Goal: Register for event/course

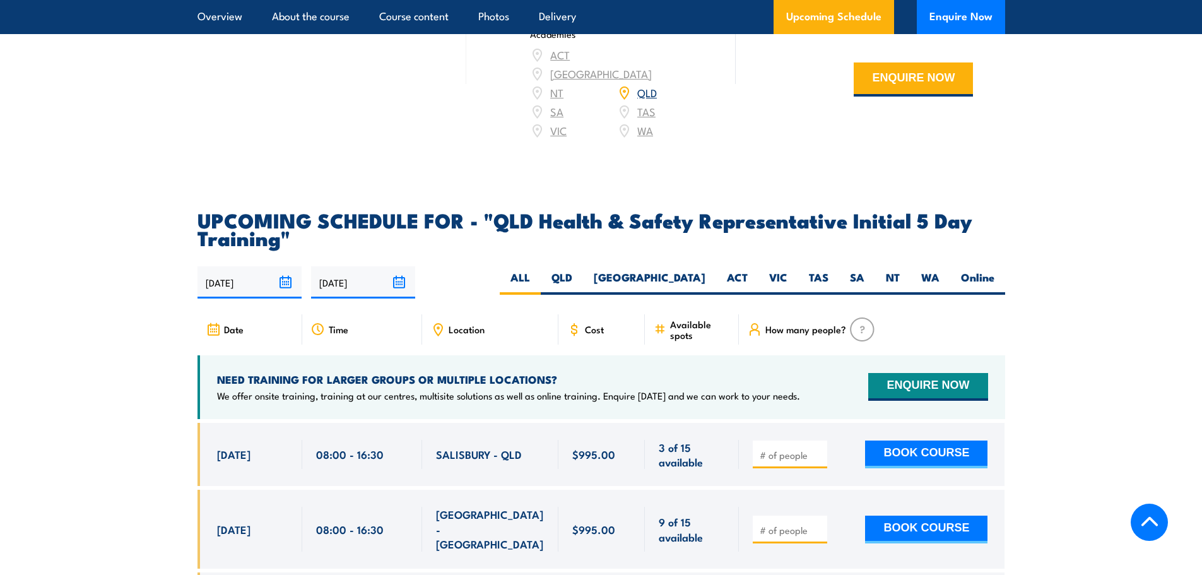
scroll to position [2122, 0]
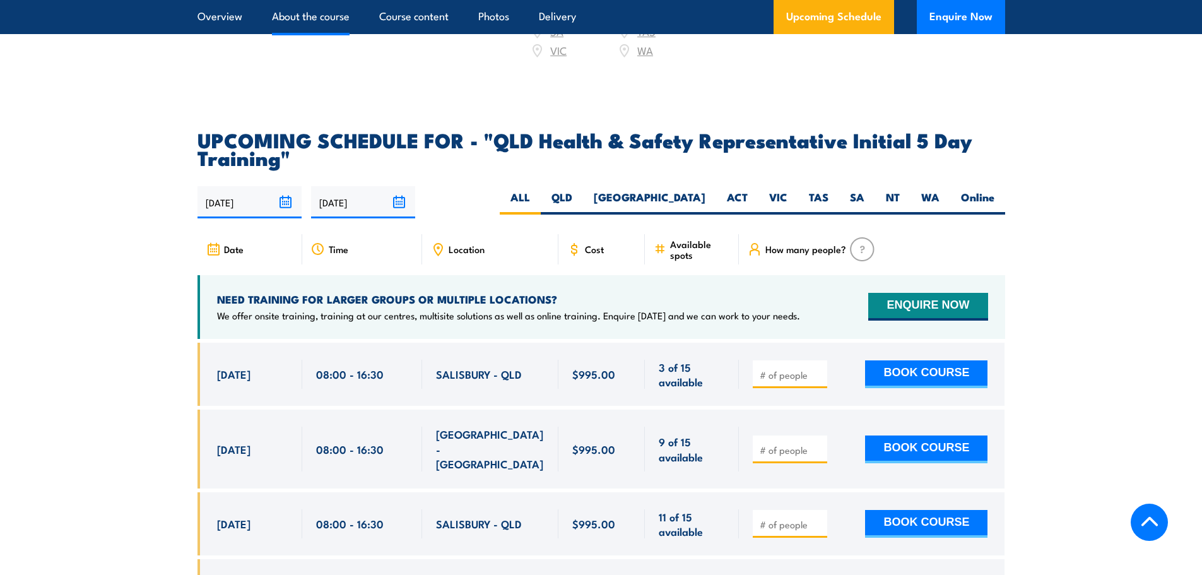
click at [323, 18] on link "About the course" at bounding box center [311, 16] width 78 height 33
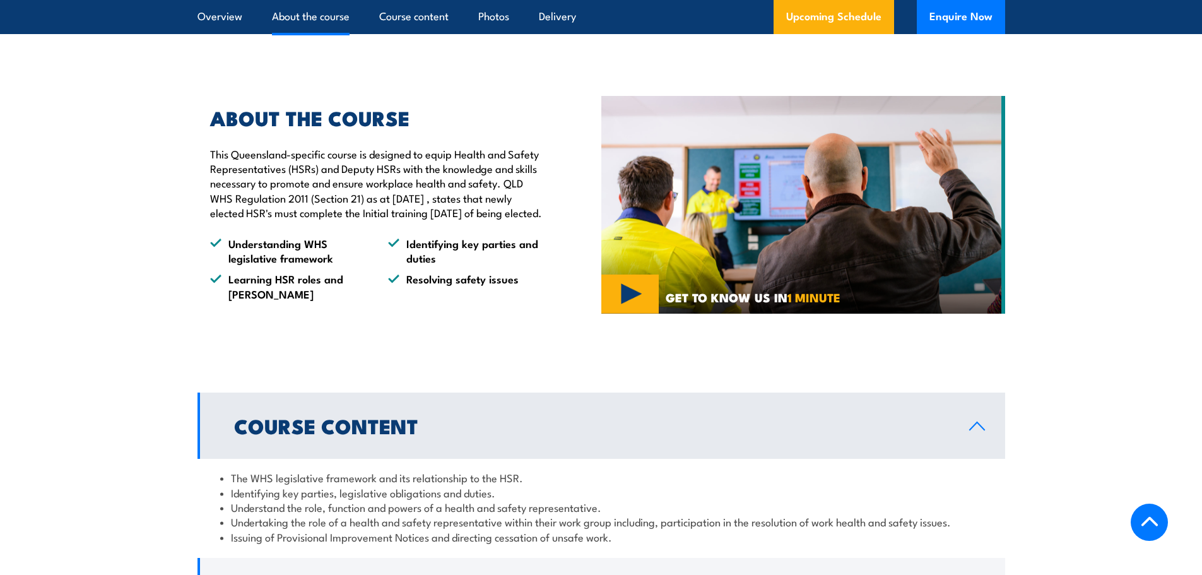
scroll to position [998, 0]
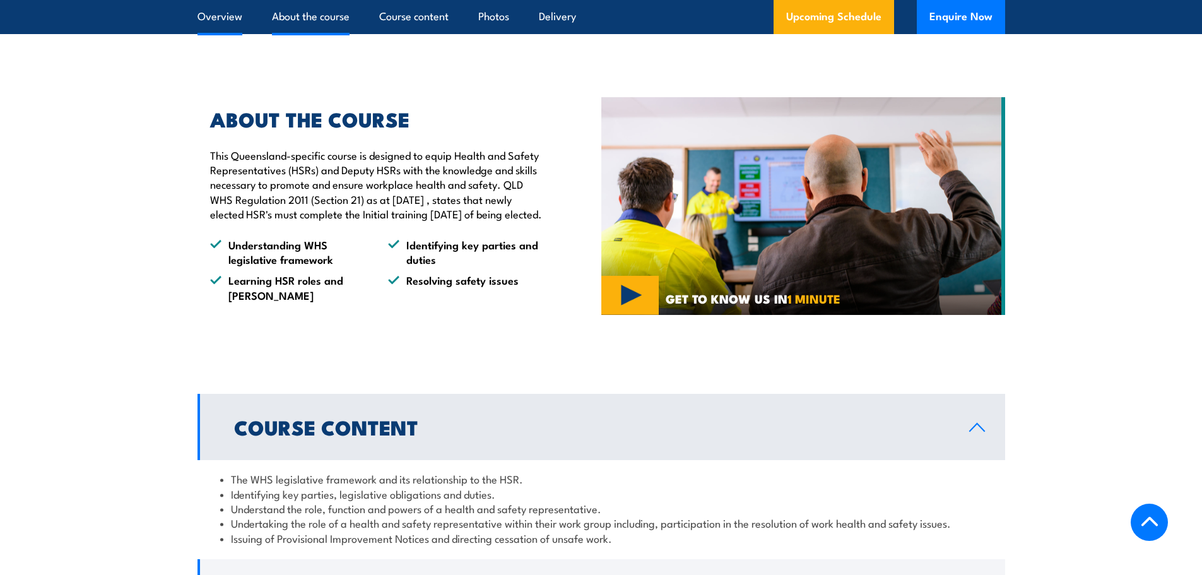
click at [214, 15] on link "Overview" at bounding box center [220, 16] width 45 height 33
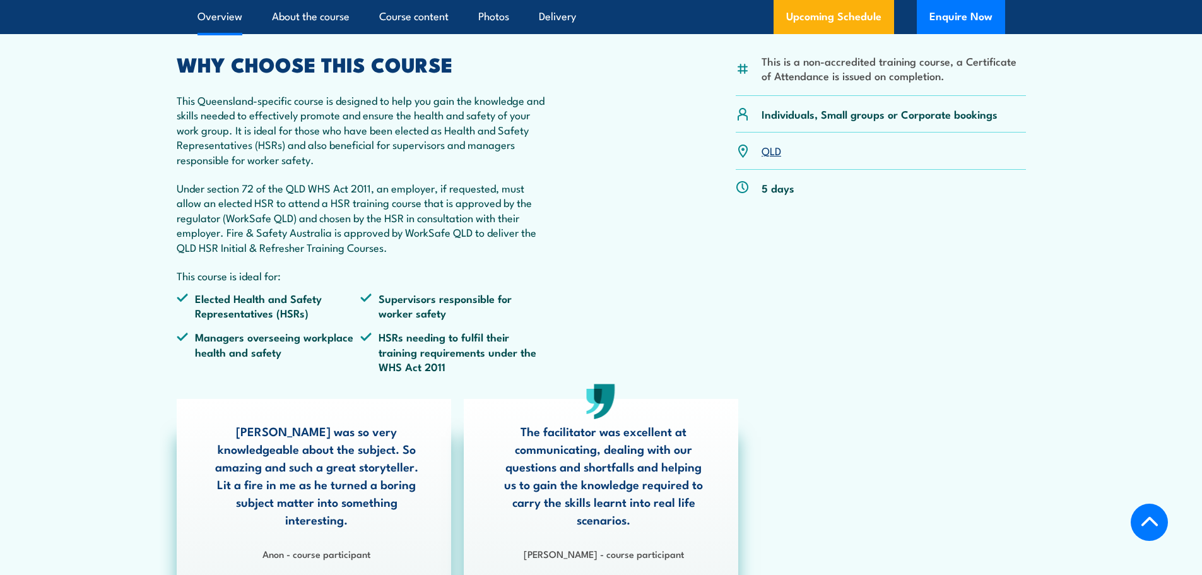
scroll to position [439, 0]
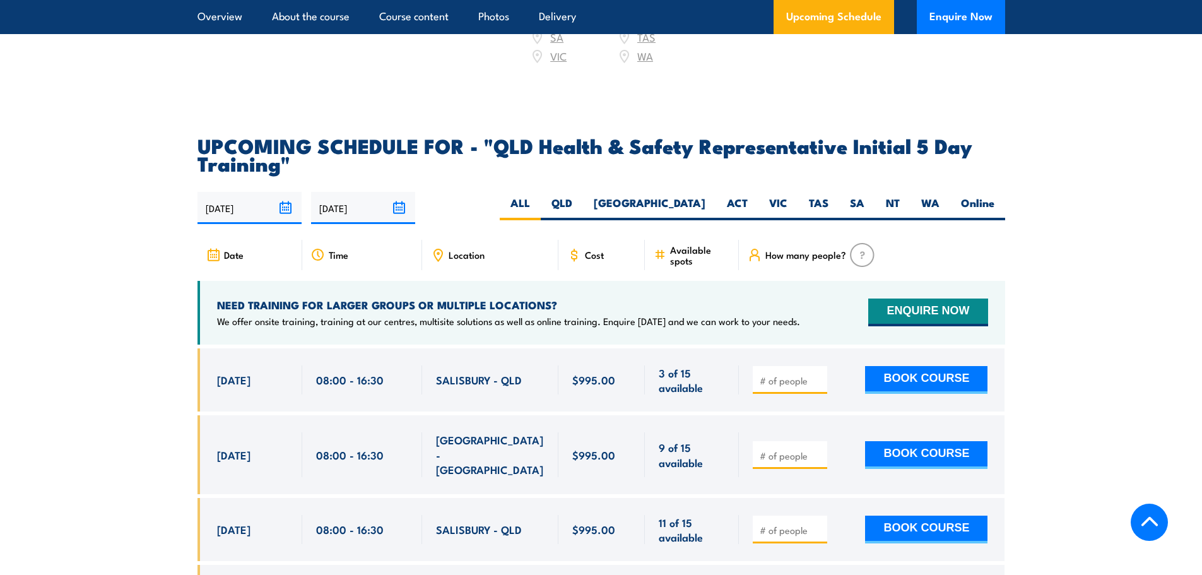
scroll to position [2121, 0]
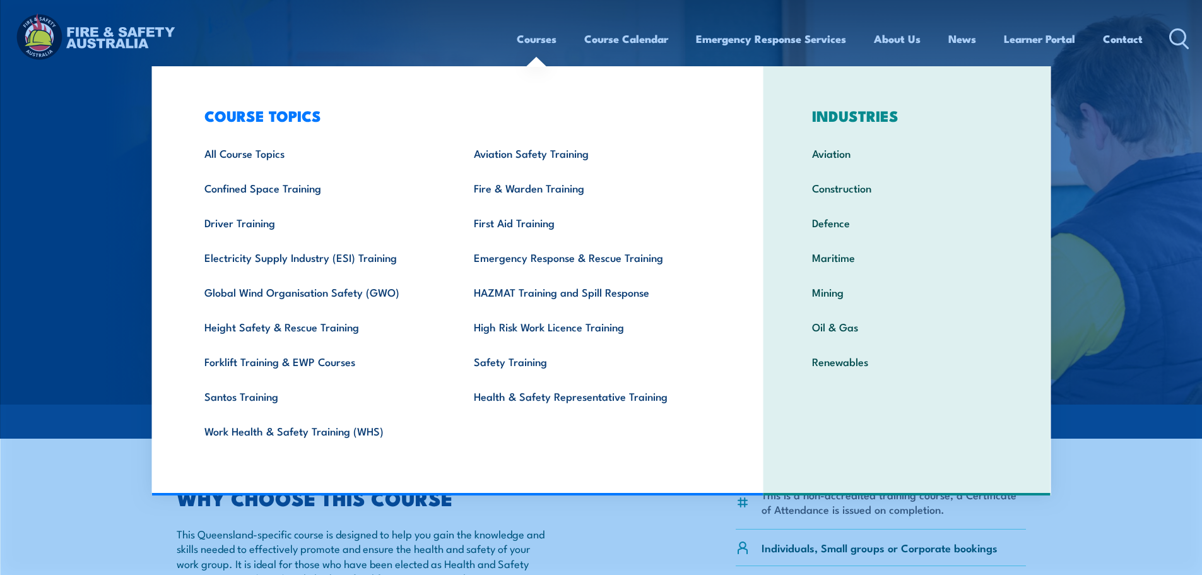
click at [530, 44] on link "Courses" at bounding box center [537, 38] width 40 height 33
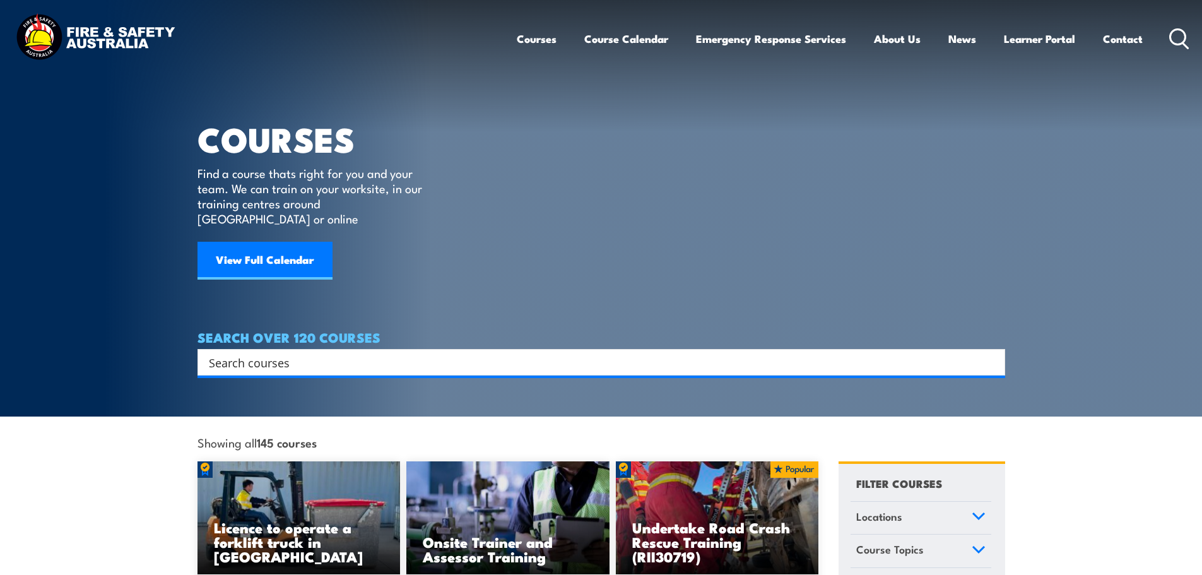
click at [300, 353] on input "Search input" at bounding box center [593, 362] width 769 height 19
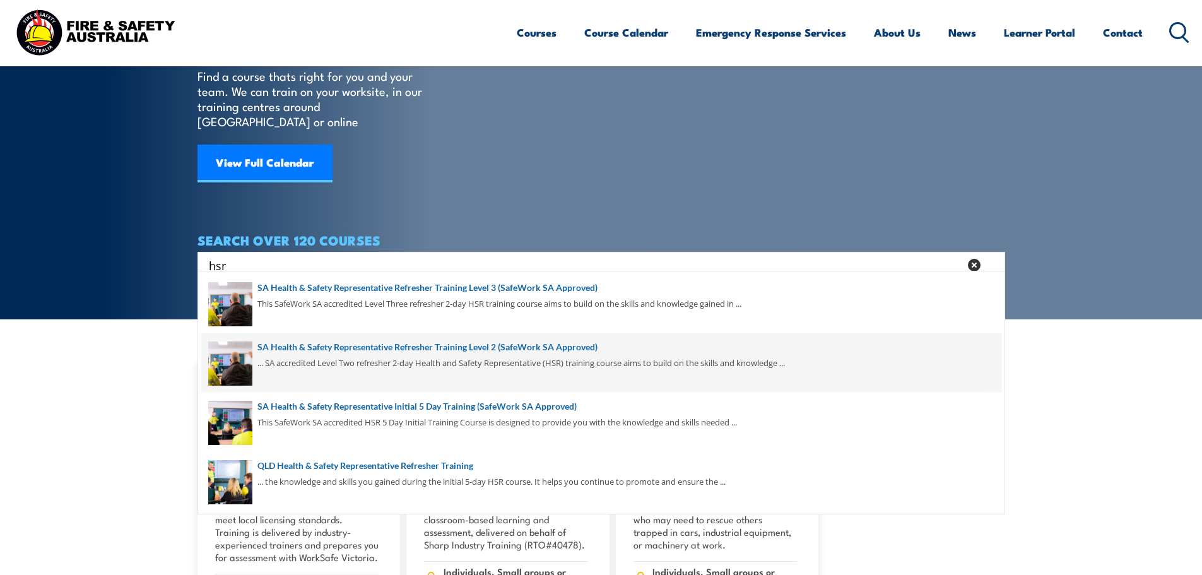
scroll to position [126, 0]
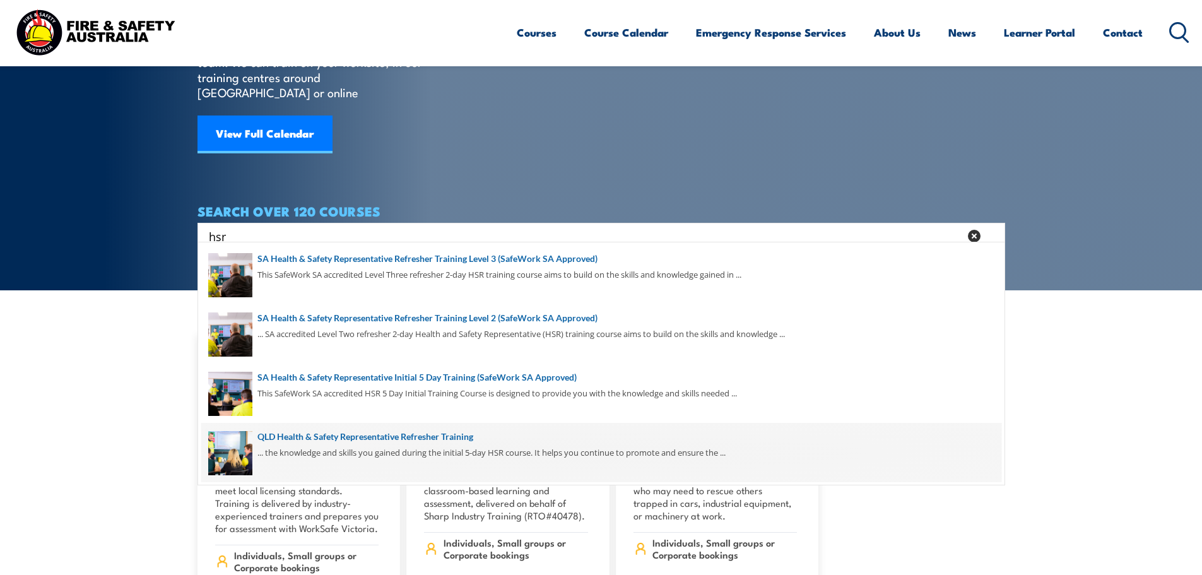
type input "hsr"
click at [340, 438] on span at bounding box center [601, 452] width 800 height 59
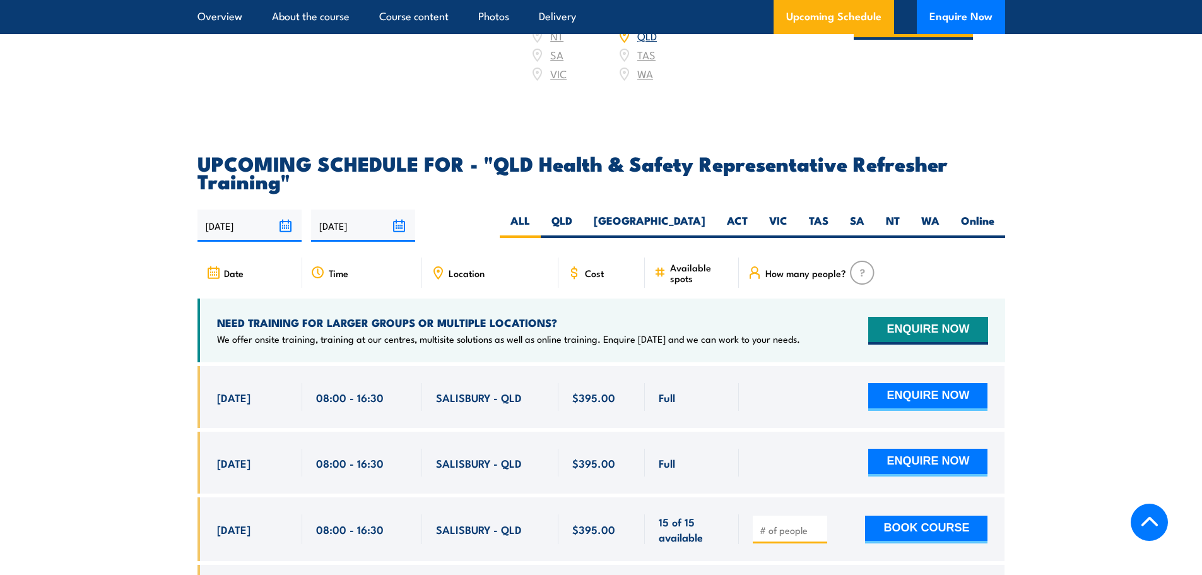
scroll to position [2056, 0]
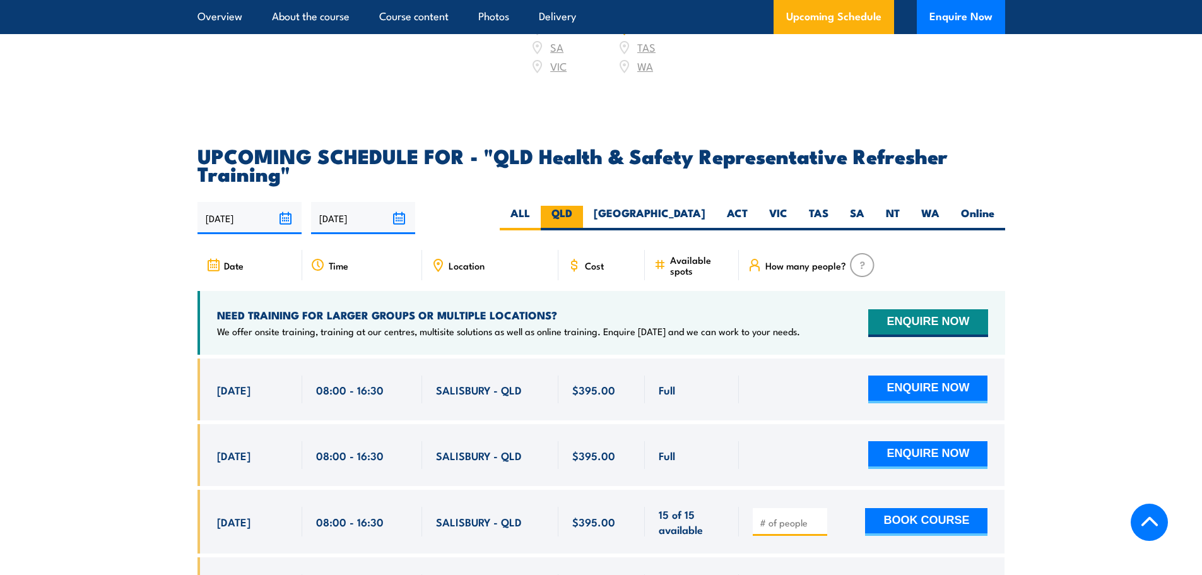
click at [583, 230] on label "QLD" at bounding box center [562, 218] width 42 height 25
click at [581, 214] on input "QLD" at bounding box center [576, 210] width 8 height 8
radio input "true"
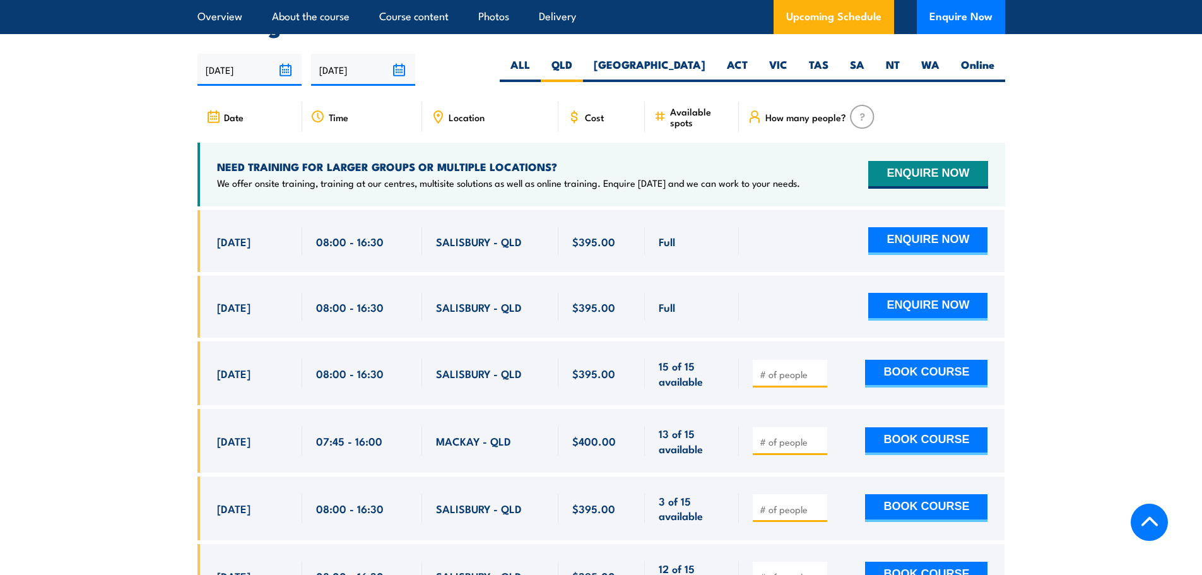
scroll to position [2213, 0]
